Goal: Task Accomplishment & Management: Manage account settings

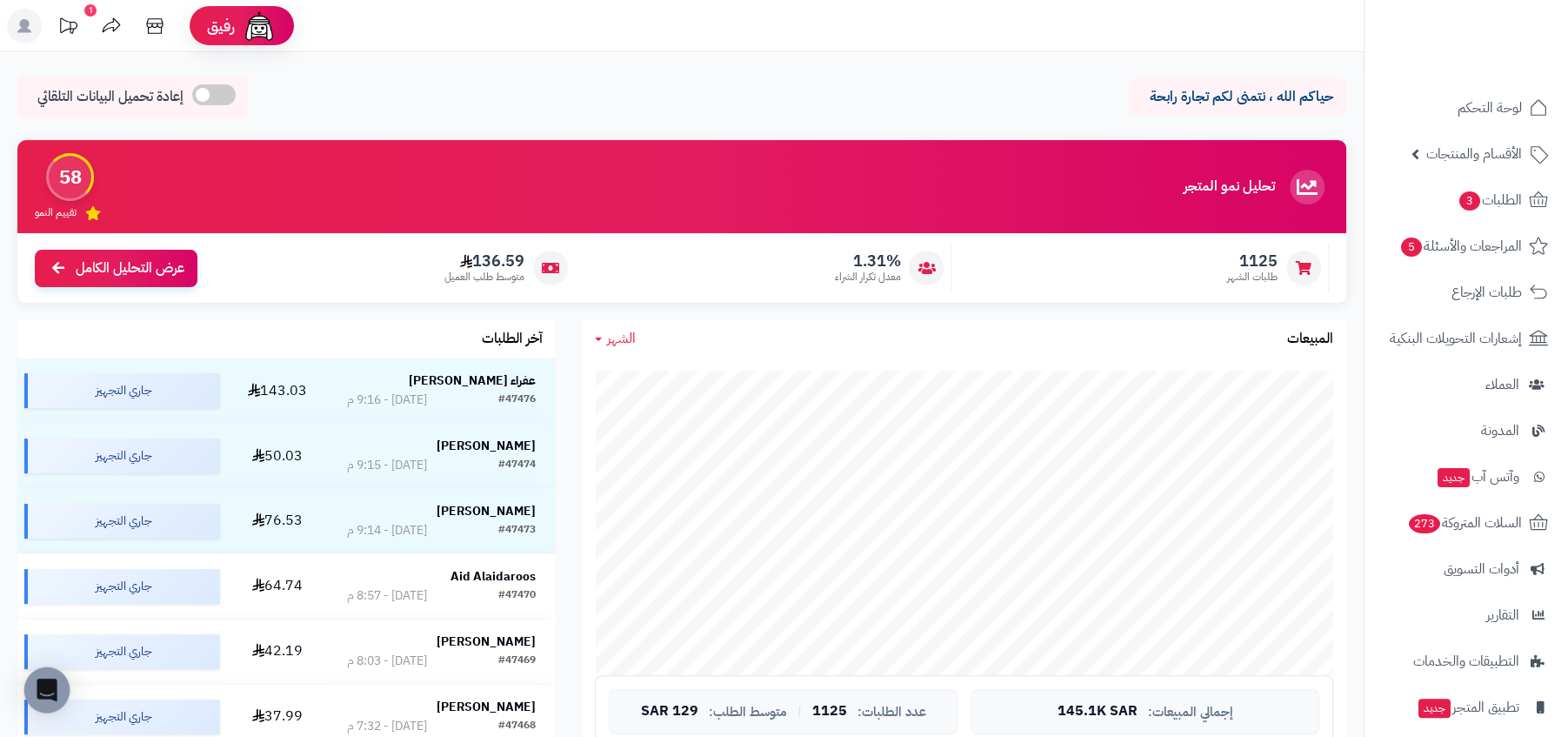
click at [38, 685] on icon "Open Intercom Messenger" at bounding box center [46, 690] width 20 height 23
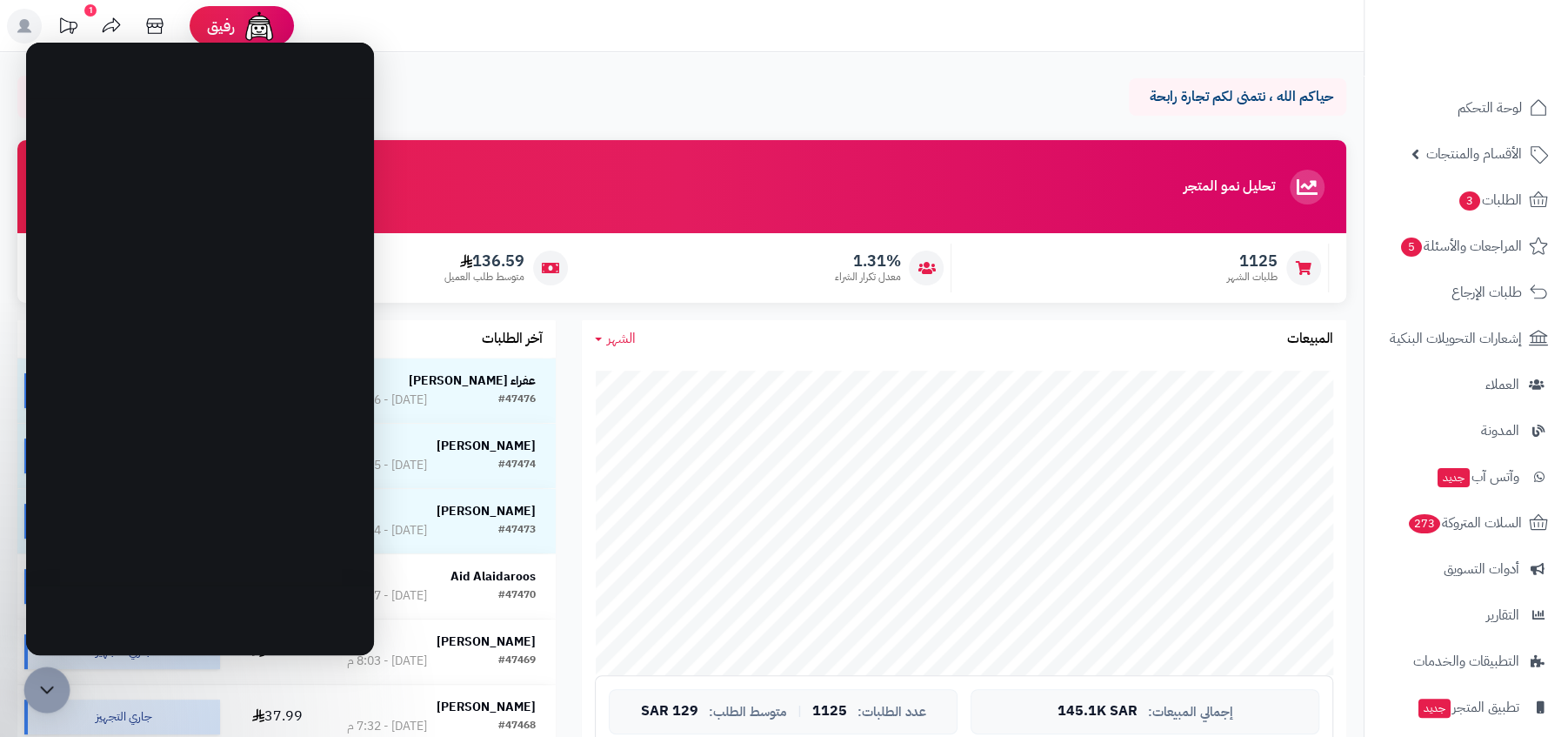
click at [38, 685] on icon "Open Intercom Messenger" at bounding box center [47, 690] width 23 height 23
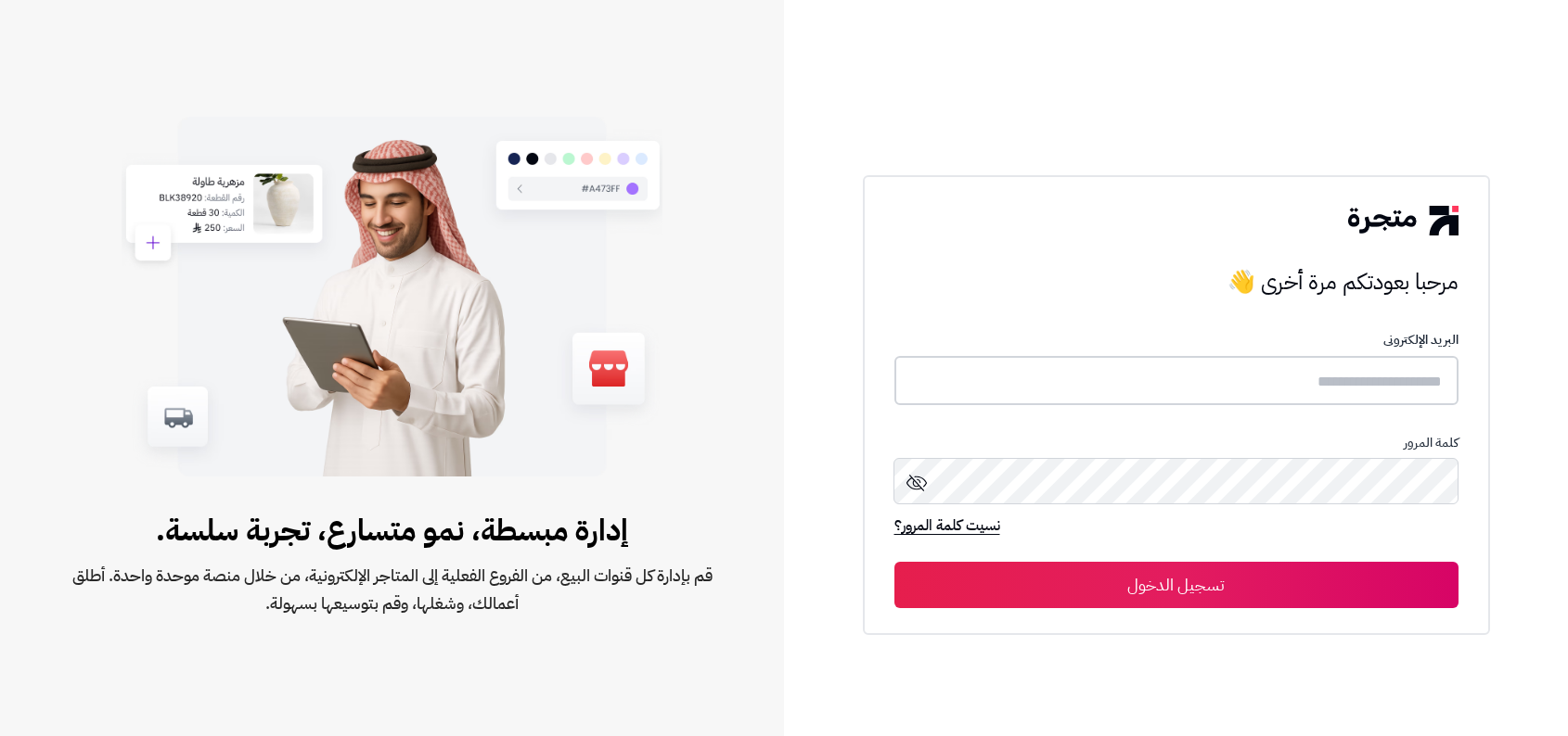
click at [1119, 386] on input "text" at bounding box center [1176, 381] width 564 height 50
type input "**********"
click at [894, 561] on button "تسجيل الدخول" at bounding box center [1176, 584] width 564 height 47
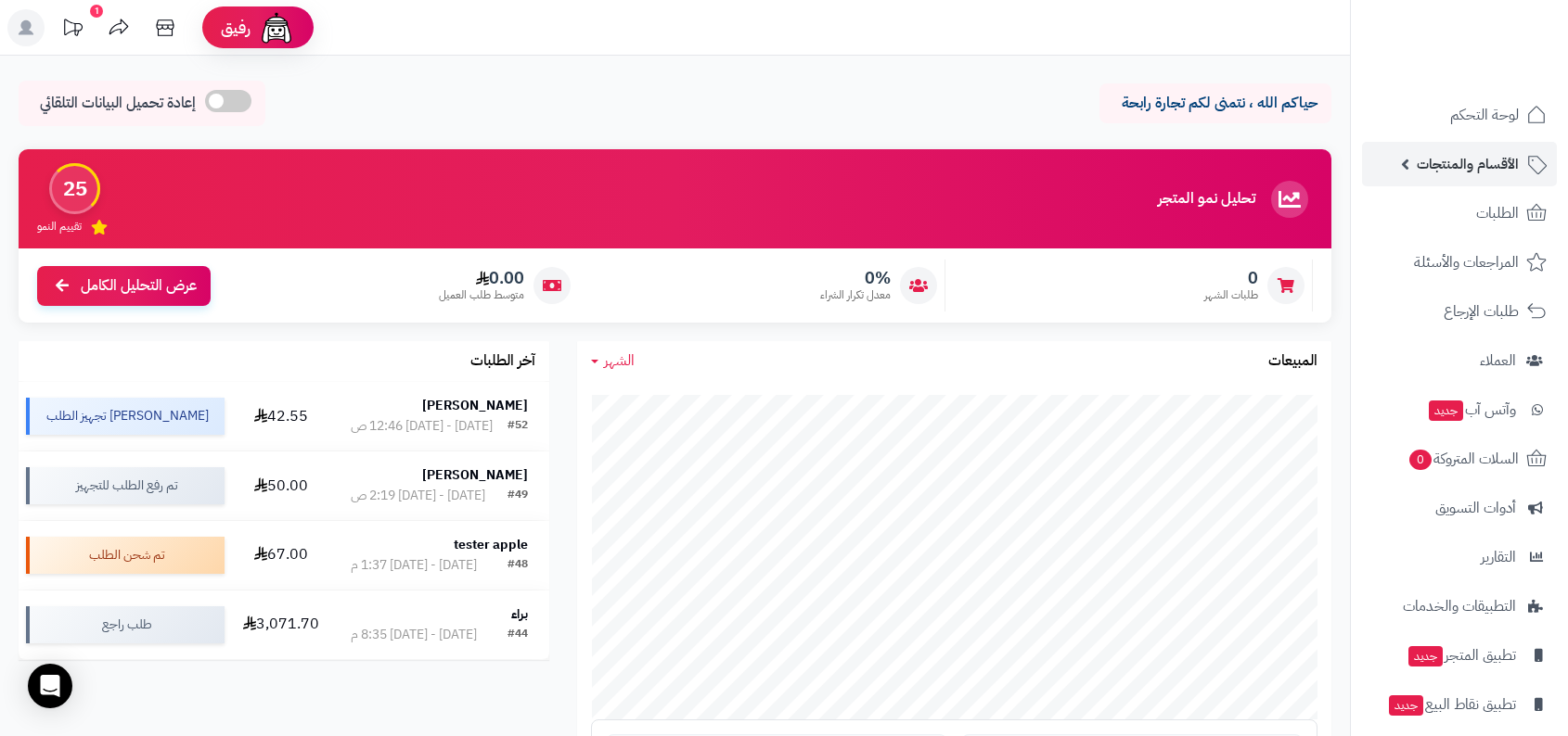
click at [1511, 154] on span "الأقسام والمنتجات" at bounding box center [1467, 165] width 102 height 26
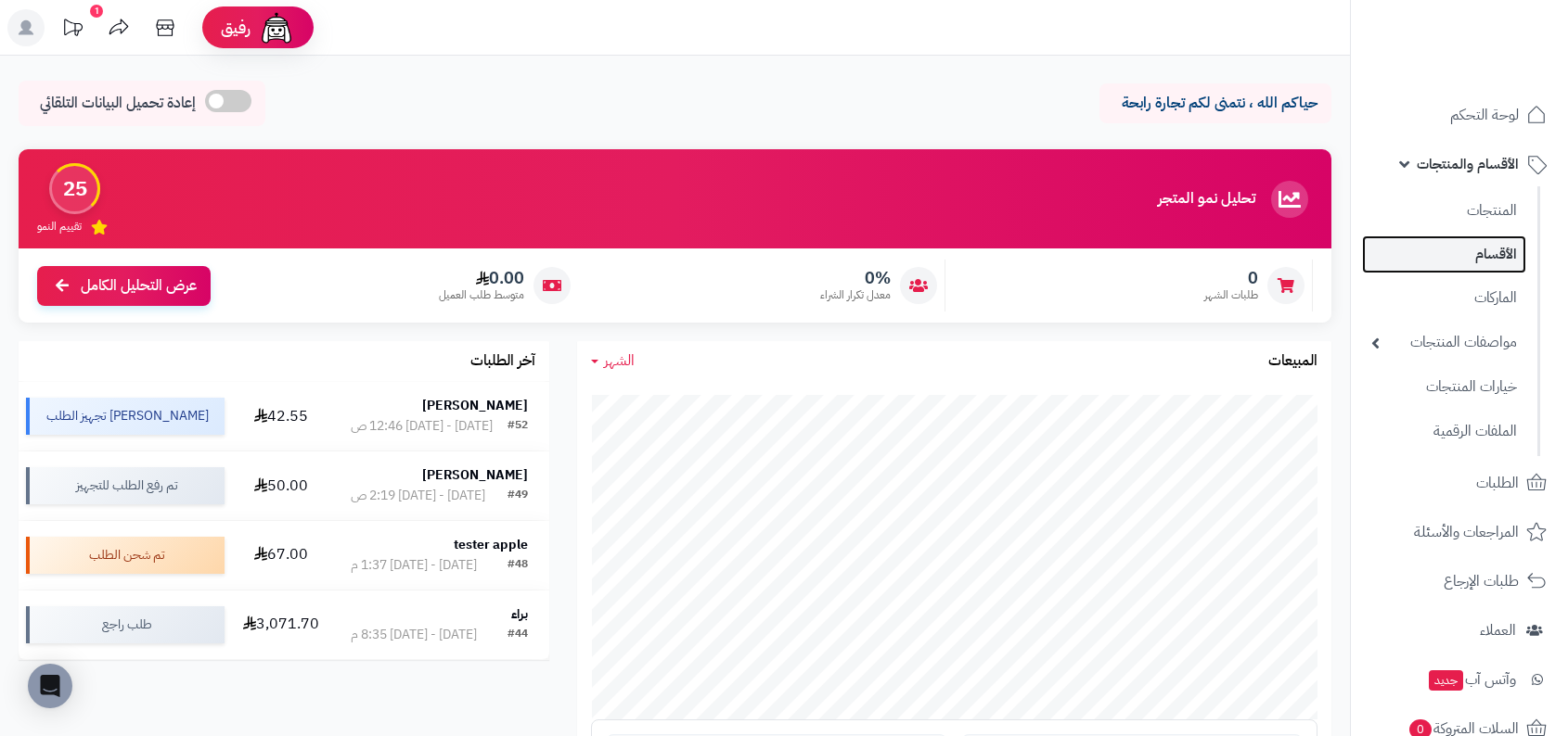
click at [1481, 256] on link "الأقسام" at bounding box center [1445, 254] width 165 height 38
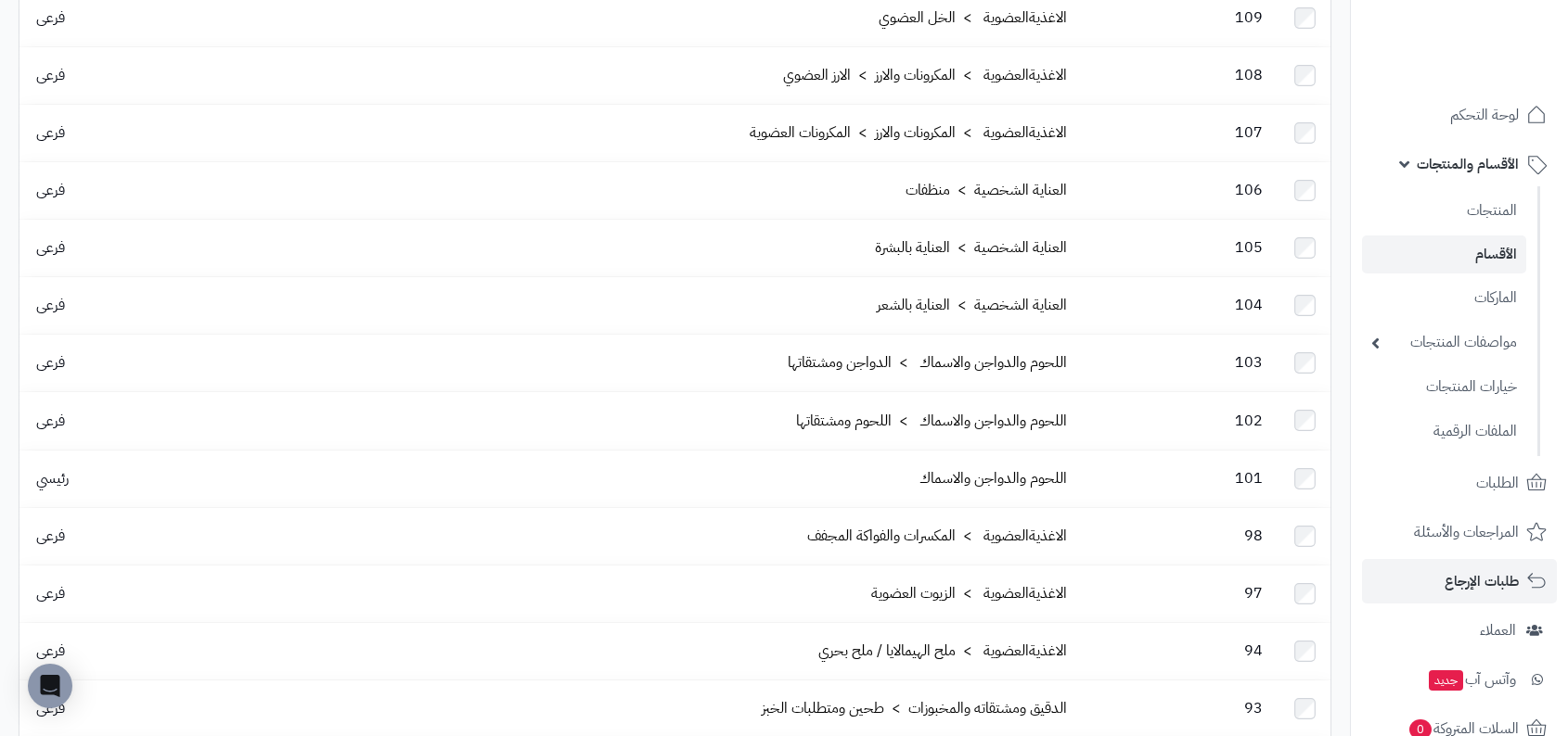
scroll to position [332, 0]
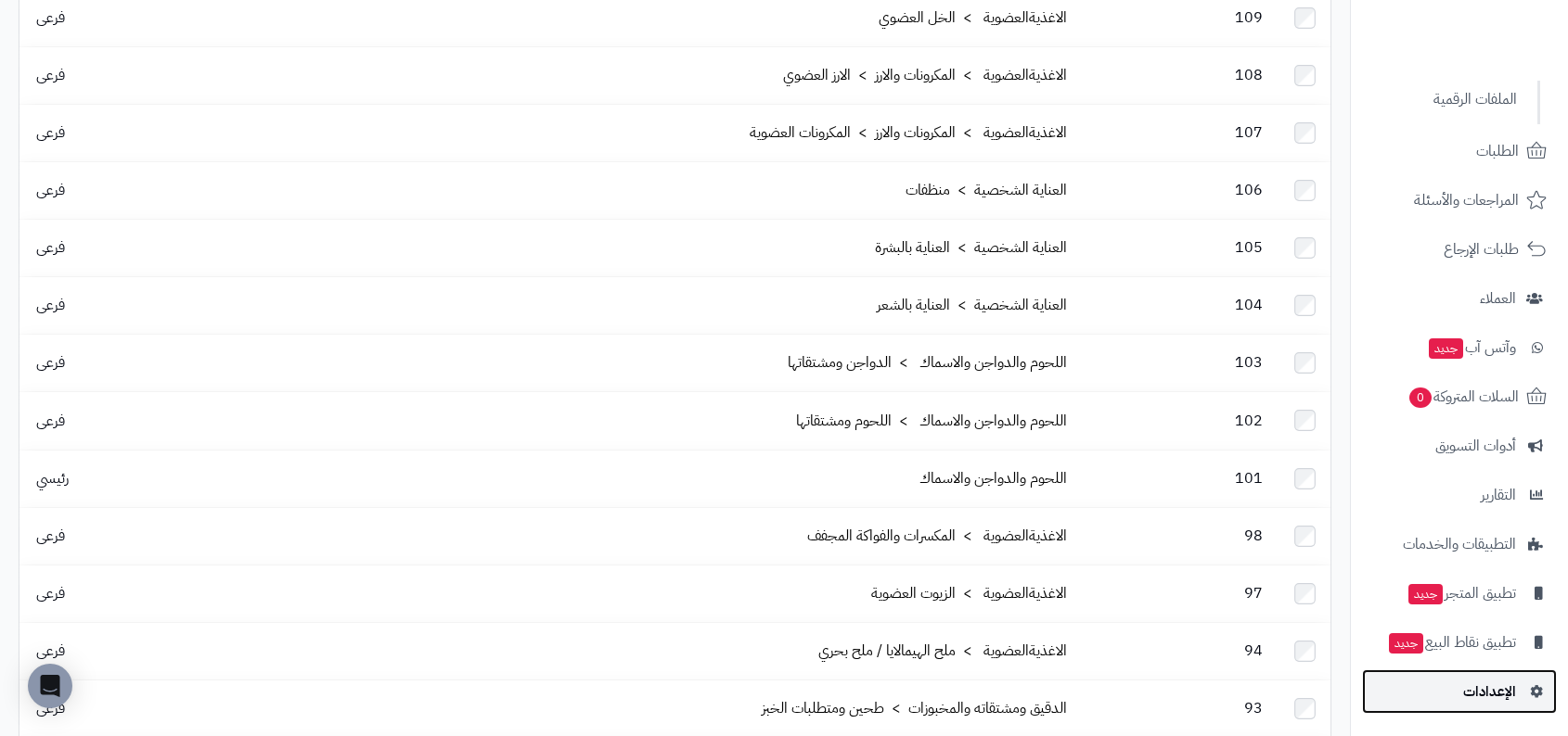
click at [1463, 670] on link "الإعدادات" at bounding box center [1459, 692] width 195 height 45
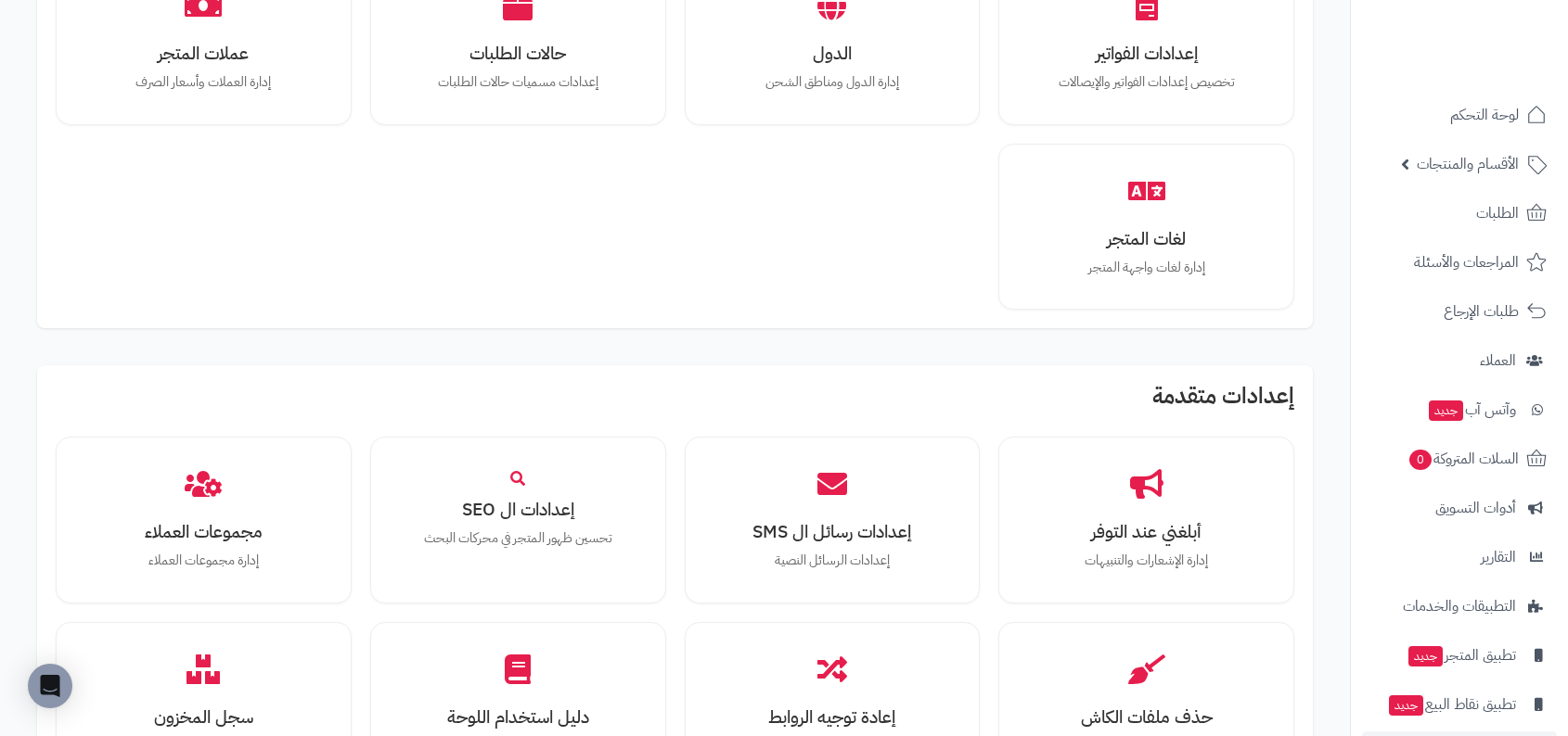
scroll to position [1624, 0]
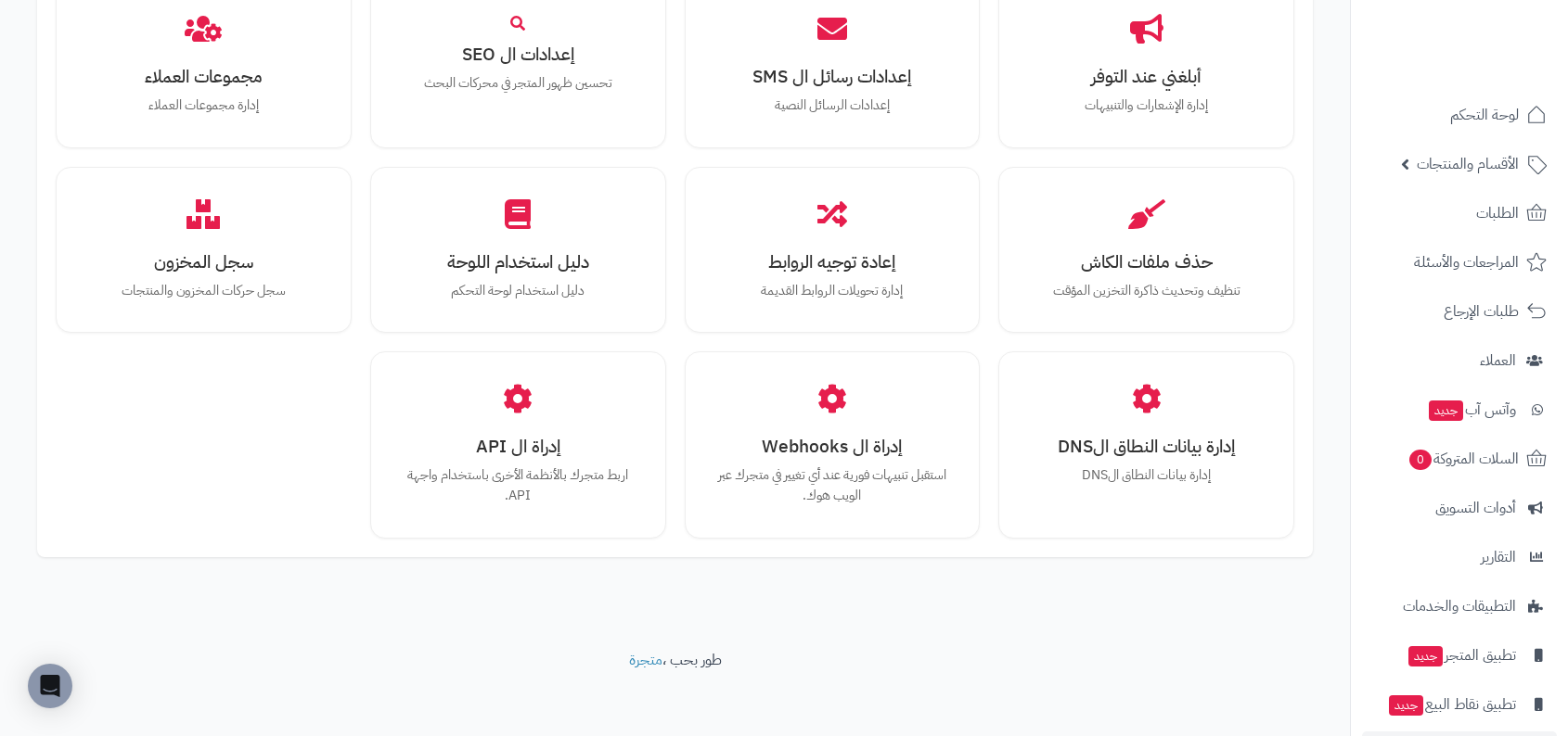
click at [1115, 338] on div "أبلغني عند التوفر إدارة الإشعارات والتنبيهات إعدادات رسائل ال SMS إعدادات الرسا…" at bounding box center [675, 260] width 1239 height 557
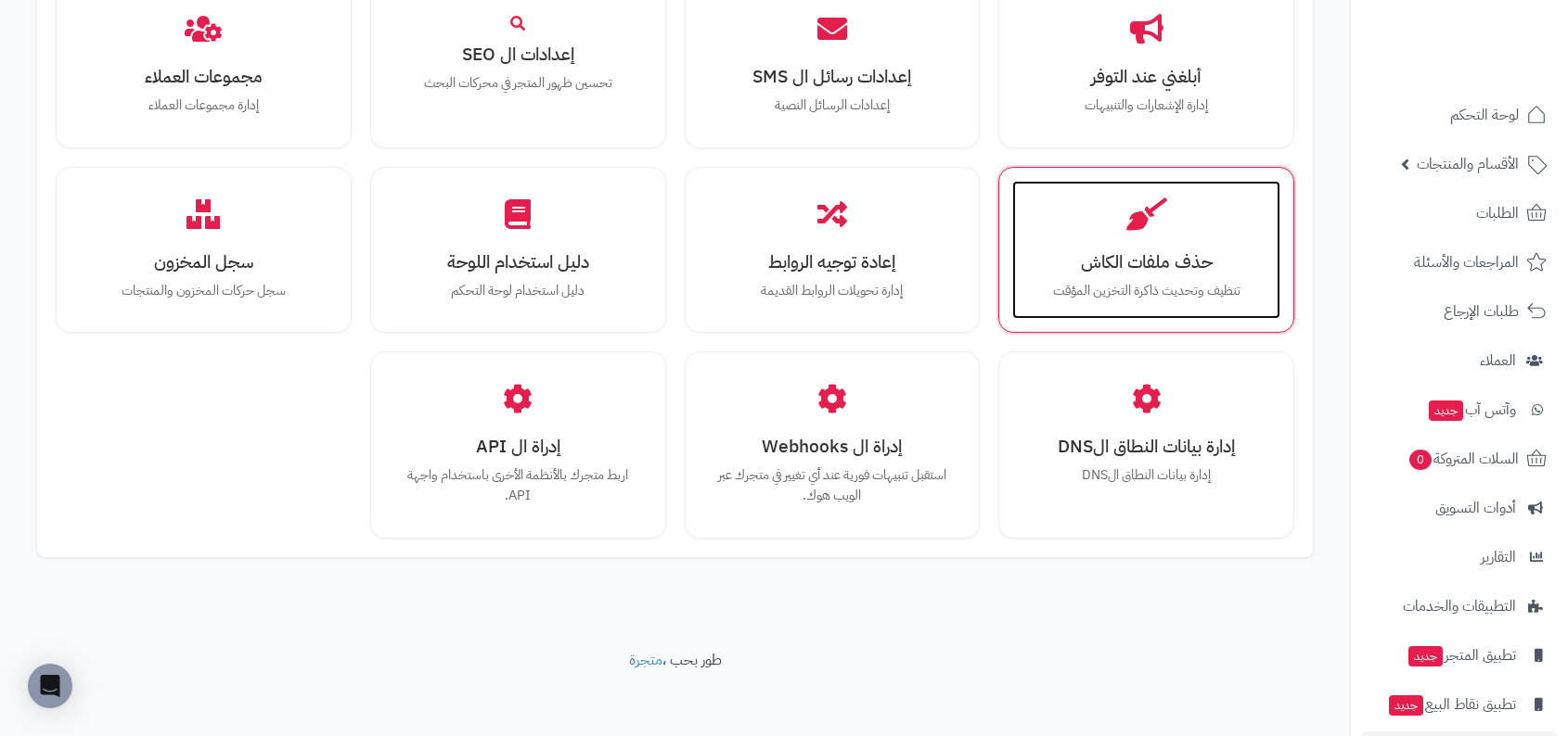
click at [1152, 271] on div "حذف ملفات الكاش تنظيف وتحديث ذاكرة التخزين المؤقت" at bounding box center [1146, 250] width 269 height 139
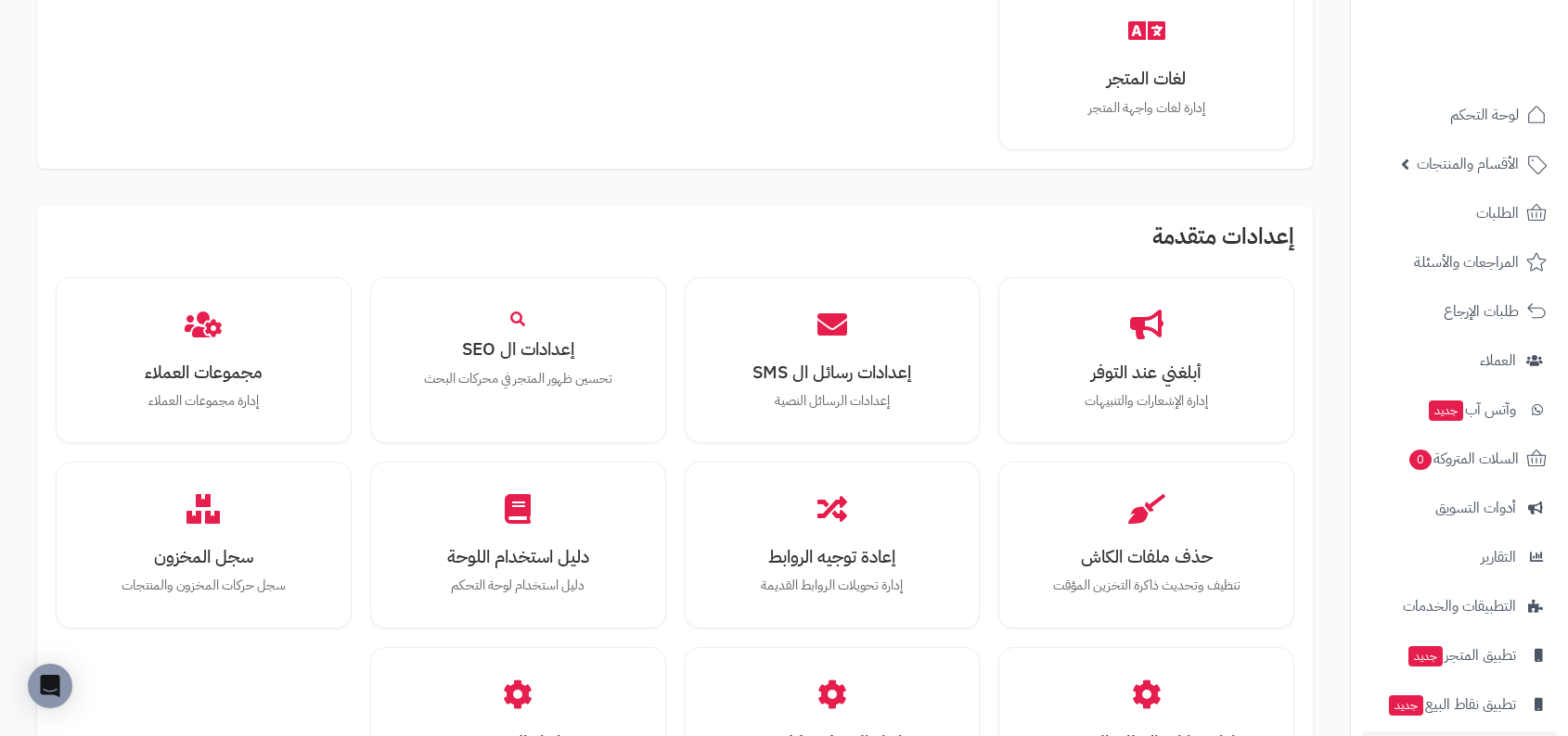
scroll to position [1686, 0]
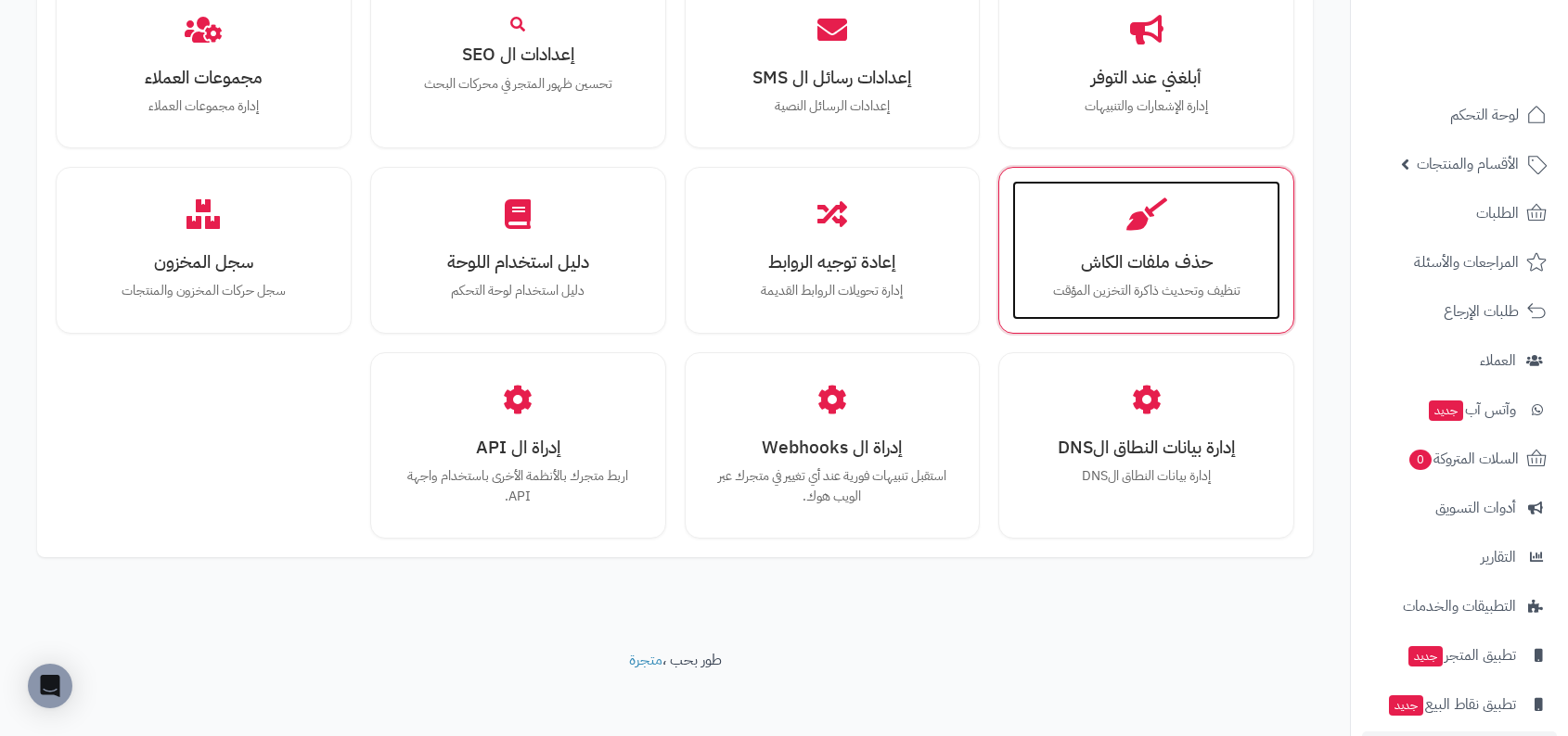
click at [1072, 231] on div "حذف ملفات الكاش تنظيف وتحديث ذاكرة التخزين المؤقت" at bounding box center [1146, 250] width 269 height 139
